Goal: Navigation & Orientation: Find specific page/section

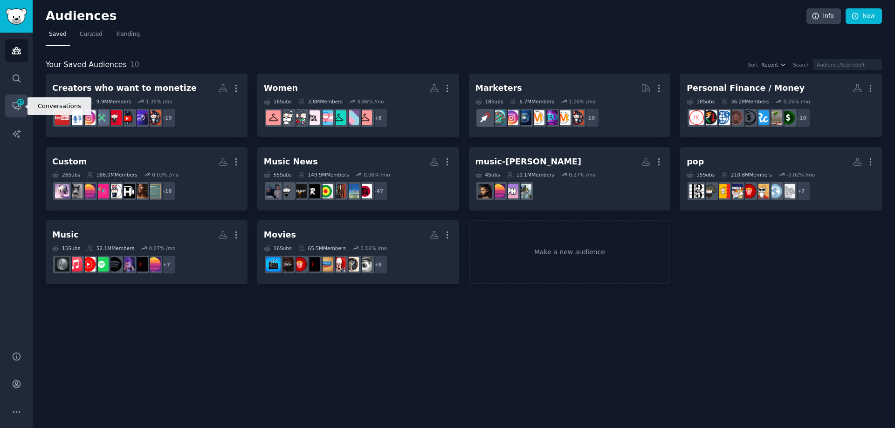
click at [19, 102] on span "47" at bounding box center [20, 102] width 8 height 7
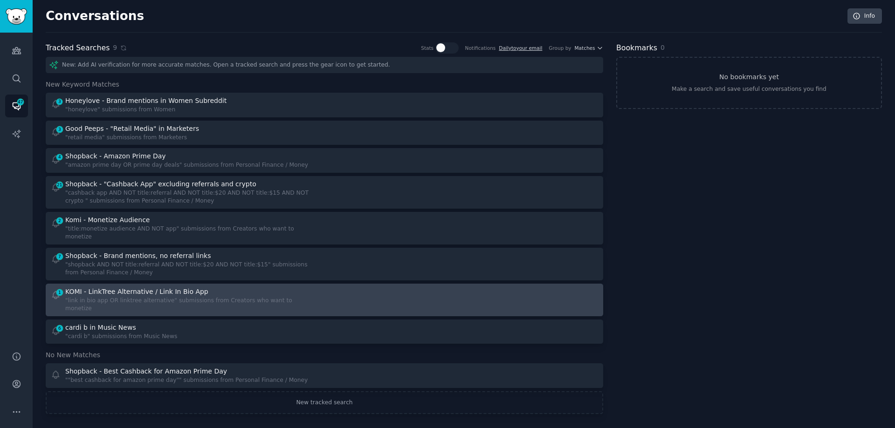
click at [438, 287] on div at bounding box center [464, 300] width 267 height 26
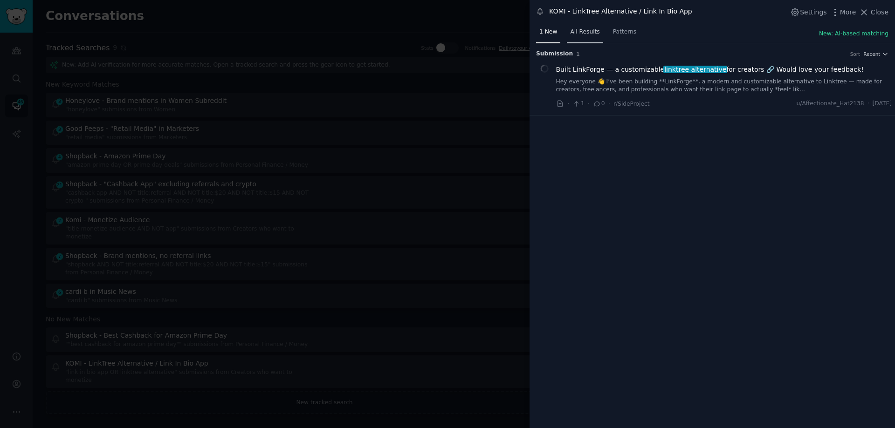
click at [584, 29] on span "All Results" at bounding box center [584, 32] width 29 height 8
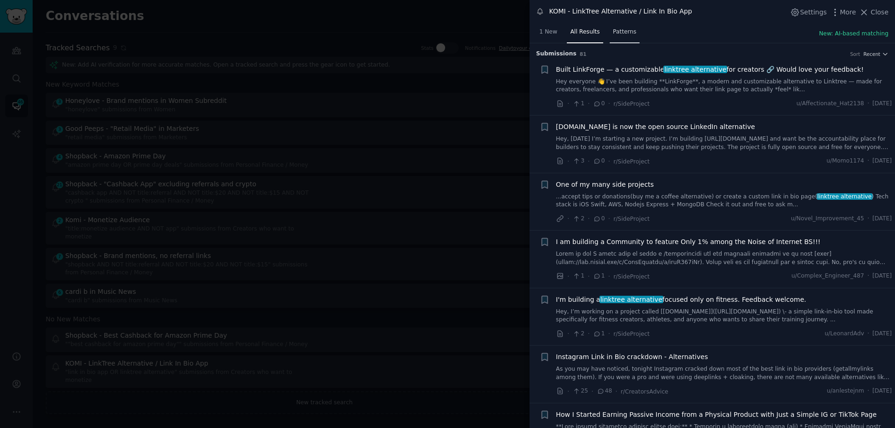
click at [613, 33] on span "Patterns" at bounding box center [624, 32] width 23 height 8
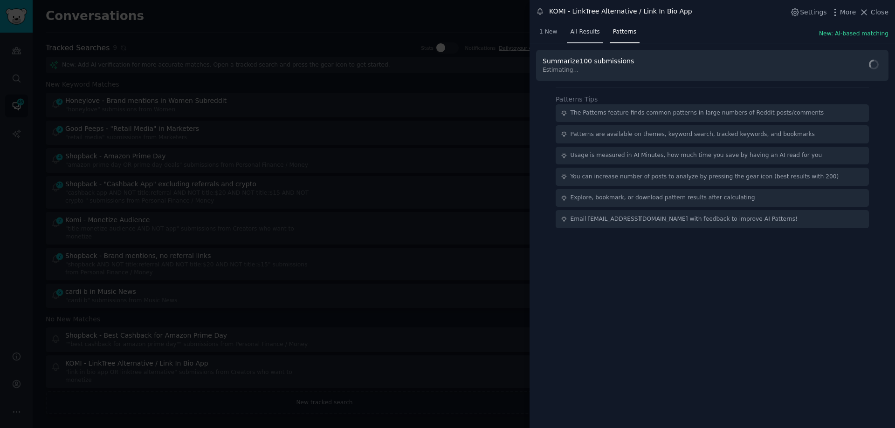
click at [573, 32] on span "All Results" at bounding box center [584, 32] width 29 height 8
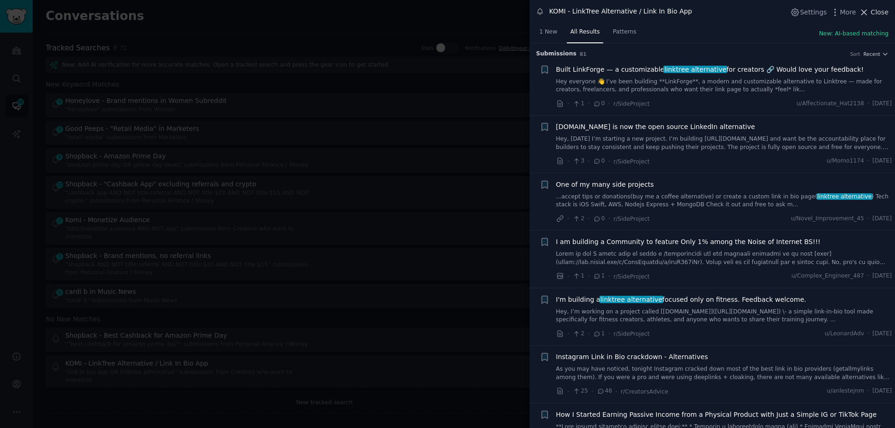
click at [868, 13] on icon at bounding box center [864, 12] width 10 height 10
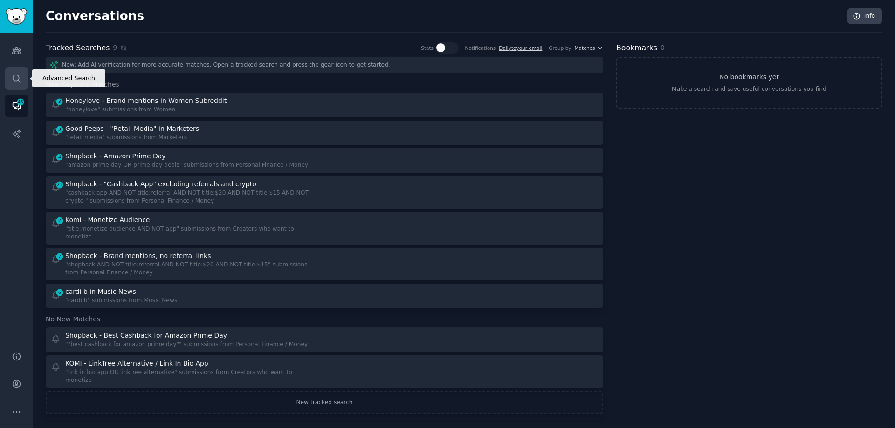
click at [16, 81] on icon "Sidebar" at bounding box center [16, 78] width 7 height 7
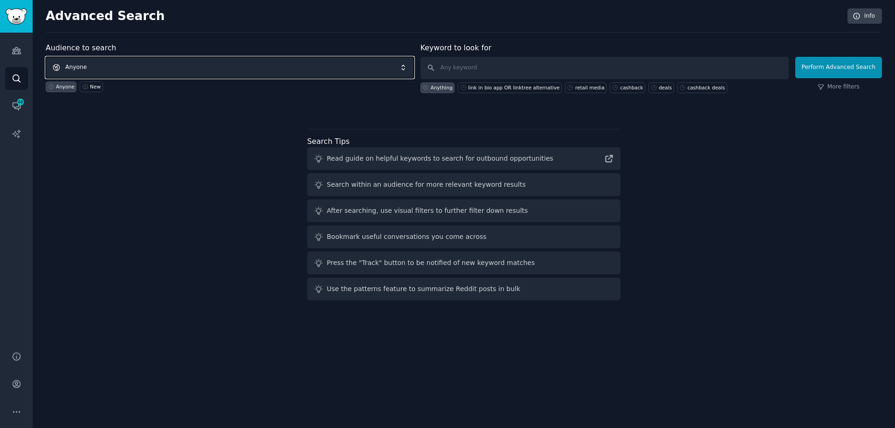
click at [305, 76] on span "Anyone" at bounding box center [230, 67] width 368 height 21
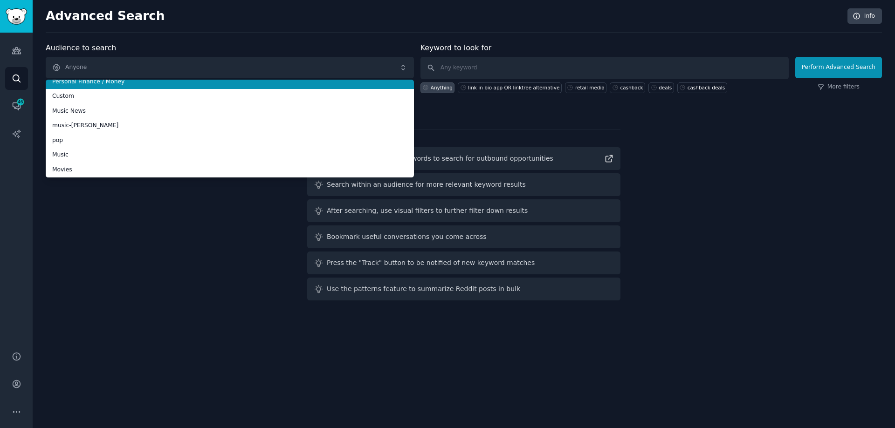
scroll to position [67, 0]
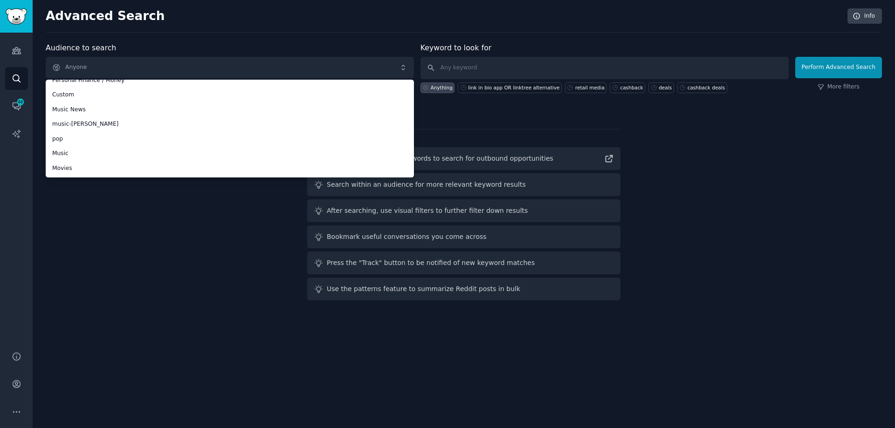
click at [191, 232] on div "Audience to search Anyone Anyone Creators who want to monetize Women Marketers …" at bounding box center [464, 173] width 836 height 262
